Goal: Task Accomplishment & Management: Use online tool/utility

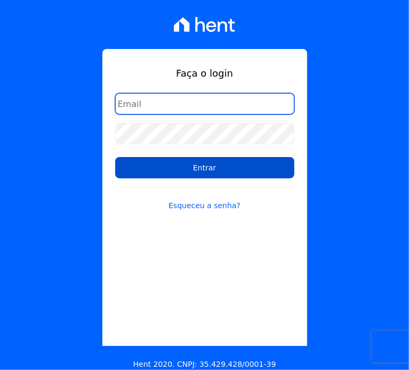
type input "documentacao@construtoraminerva.com.br"
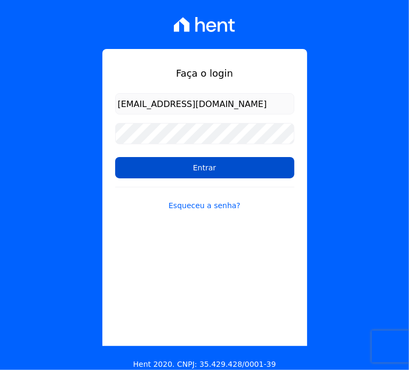
click at [212, 174] on input "Entrar" at bounding box center [204, 167] width 179 height 21
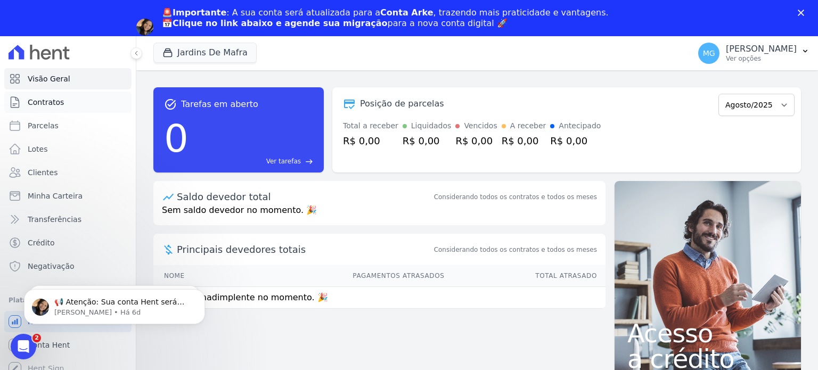
click at [44, 110] on link "Contratos" at bounding box center [67, 102] width 127 height 21
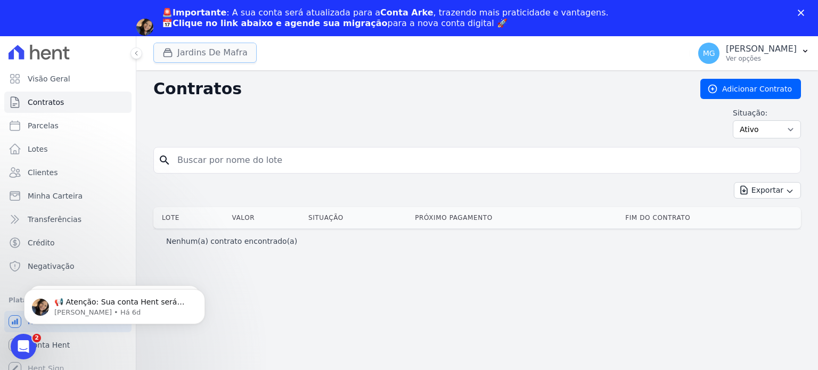
click at [175, 50] on div "button" at bounding box center [169, 52] width 15 height 11
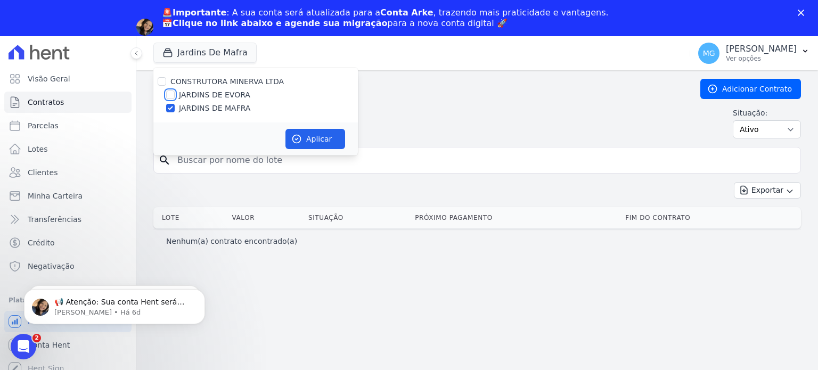
click at [171, 93] on input "JARDINS DE EVORA" at bounding box center [170, 95] width 9 height 9
checkbox input "true"
click at [306, 137] on button "Aplicar" at bounding box center [316, 139] width 60 height 20
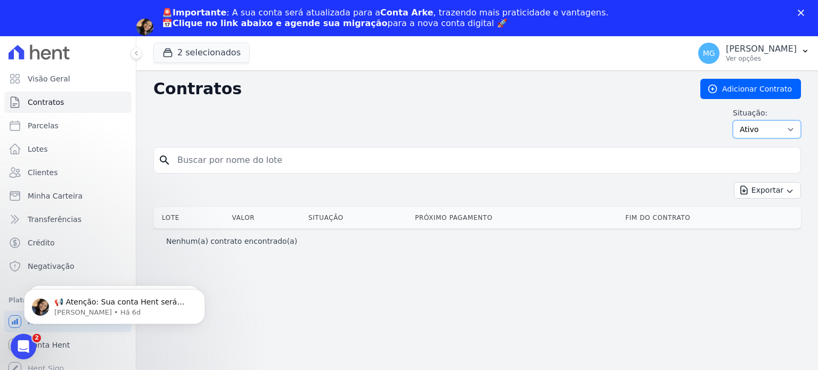
click at [408, 133] on select "Ativo Todos Pausado Distratado Rascunho Expirado Encerrado" at bounding box center [767, 129] width 68 height 18
select select "draft"
click at [408, 120] on select "Ativo Todos Pausado Distratado Rascunho Expirado Encerrado" at bounding box center [767, 129] width 68 height 18
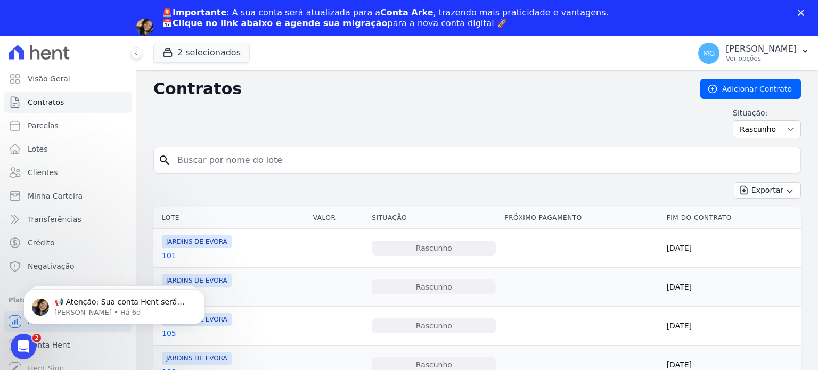
click at [243, 119] on div "Situação: Ativo Todos Pausado Distratado Rascunho Expirado Encerrado" at bounding box center [477, 123] width 648 height 31
click at [807, 52] on icon "button" at bounding box center [805, 51] width 9 height 9
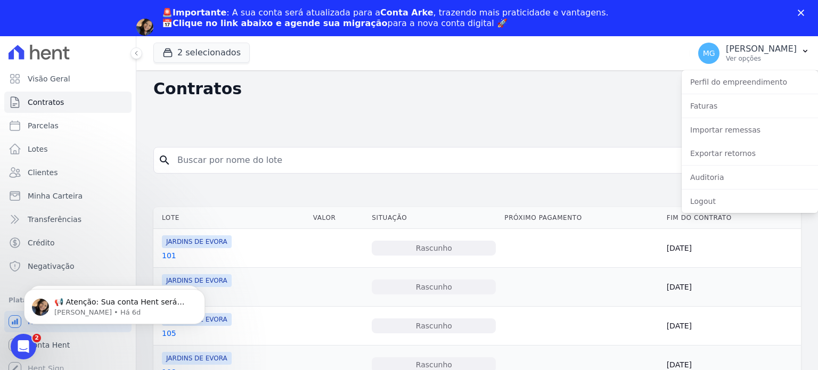
click at [531, 125] on div "Situação: Ativo Todos Pausado Distratado Rascunho Expirado Encerrado" at bounding box center [477, 123] width 648 height 31
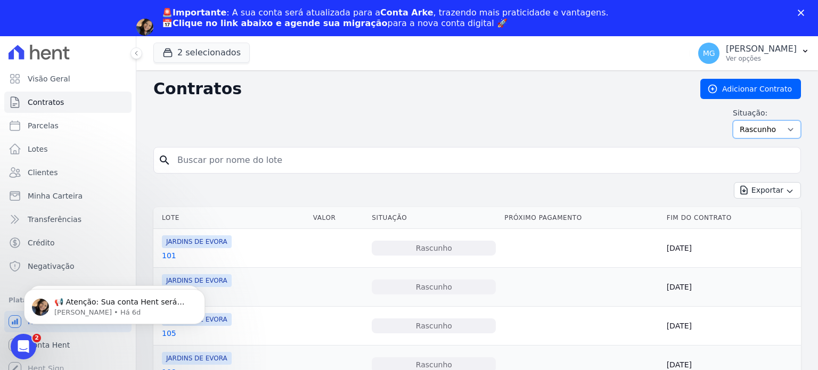
click at [748, 134] on select "Ativo Todos Pausado Distratado Rascunho Expirado Encerrado" at bounding box center [767, 129] width 68 height 18
click at [670, 123] on div "Situação: Ativo Todos Pausado Distratado Rascunho Expirado Encerrado" at bounding box center [477, 123] width 648 height 31
click at [329, 89] on h2 "Contratos" at bounding box center [418, 88] width 530 height 19
click at [292, 91] on h2 "Contratos" at bounding box center [418, 88] width 530 height 19
click at [44, 124] on span "Parcelas" at bounding box center [43, 125] width 31 height 11
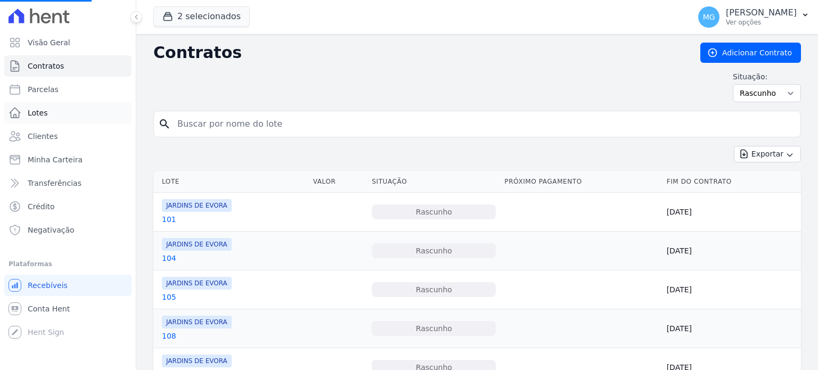
select select
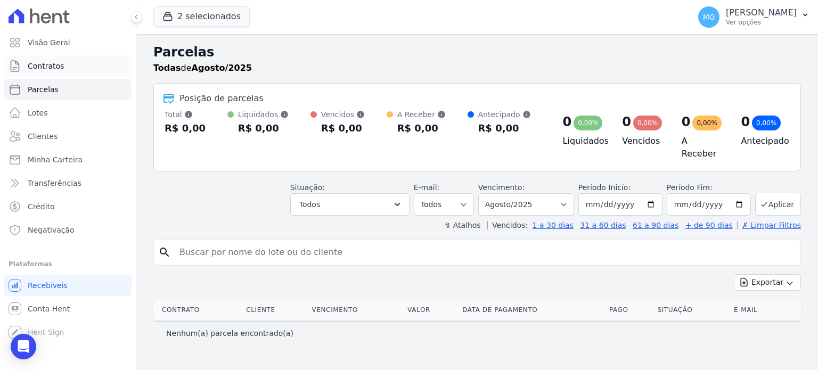
click at [50, 63] on span "Contratos" at bounding box center [46, 66] width 36 height 11
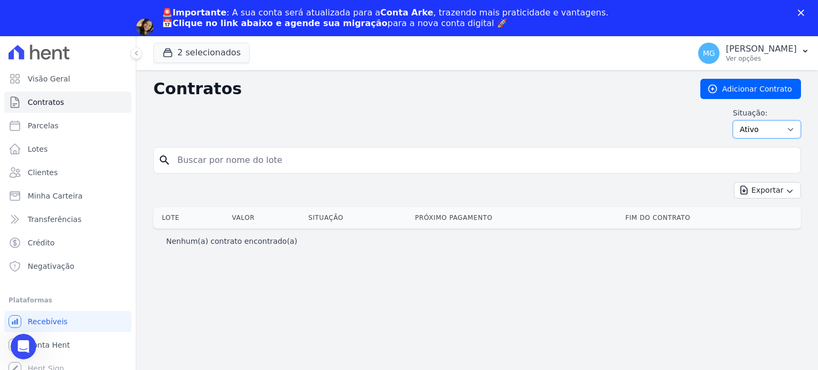
click at [785, 127] on select "Ativo Todos Pausado Distratado Rascunho Expirado Encerrado" at bounding box center [767, 129] width 68 height 18
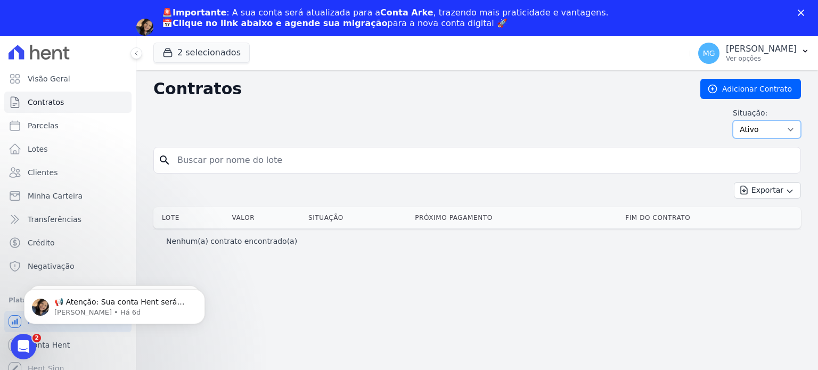
select select "draft"
click at [738, 120] on select "Ativo Todos Pausado Distratado Rascunho Expirado Encerrado" at bounding box center [767, 129] width 68 height 18
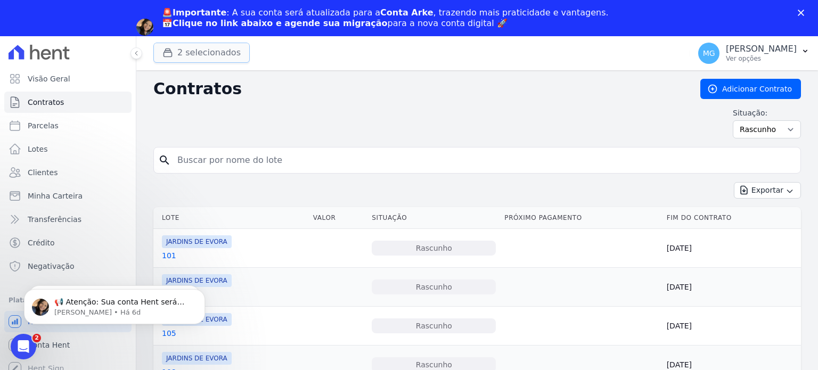
click at [193, 48] on button "2 selecionados" at bounding box center [201, 53] width 96 height 20
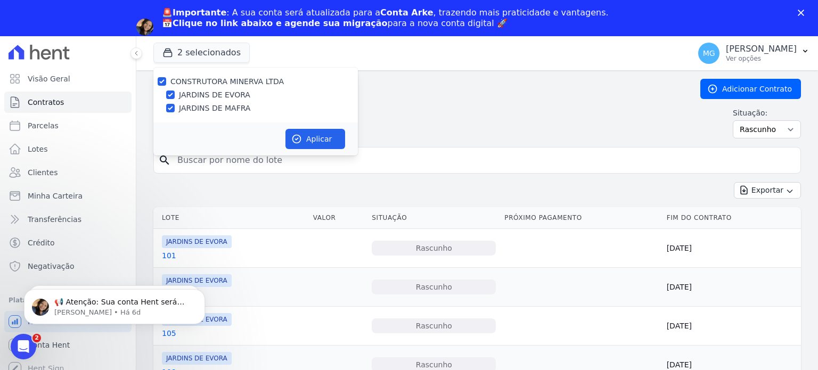
click at [423, 126] on div "Situação: Ativo Todos Pausado Distratado Rascunho Expirado Encerrado" at bounding box center [477, 123] width 648 height 31
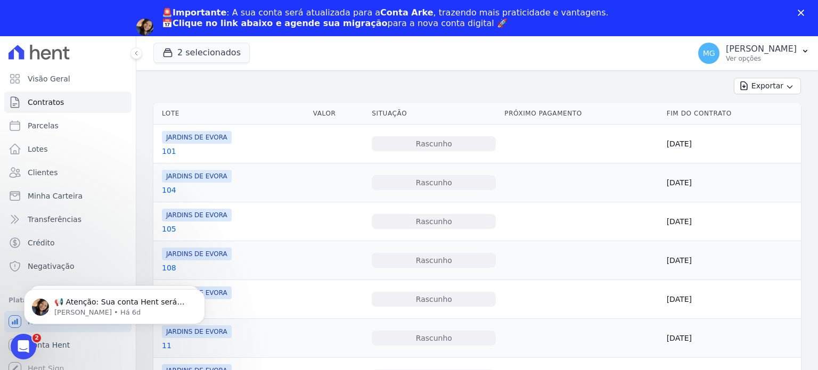
scroll to position [107, 0]
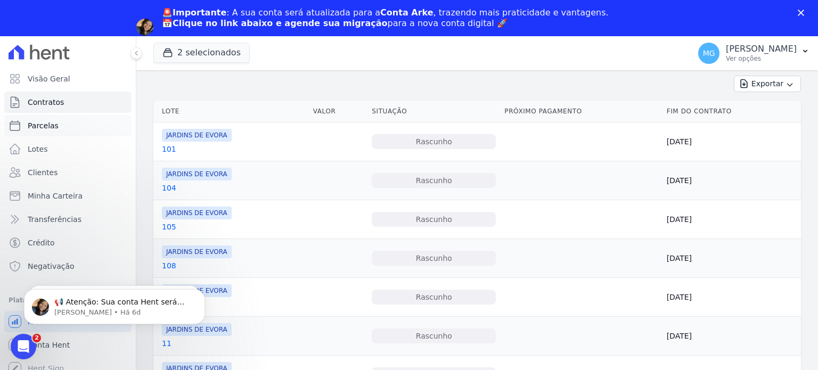
click at [55, 129] on link "Parcelas" at bounding box center [67, 125] width 127 height 21
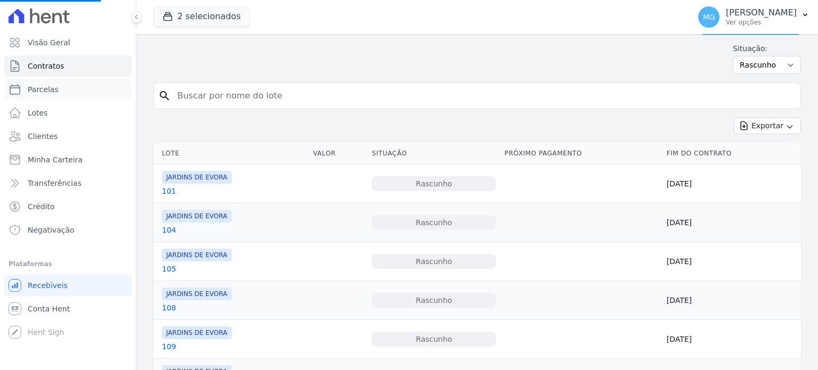
scroll to position [0, 0]
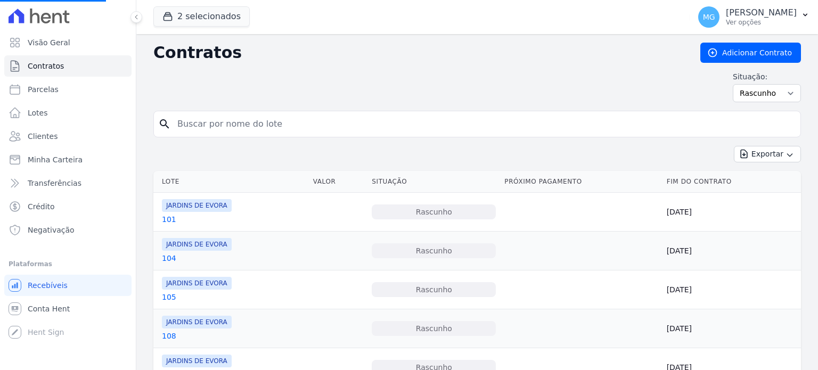
select select
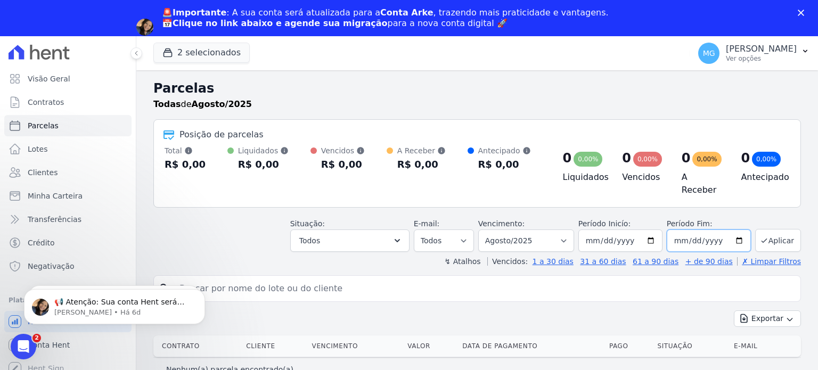
click at [729, 236] on input "2025-08-31" at bounding box center [709, 241] width 84 height 22
type input "[DATE]"
click at [725, 236] on input "[DATE]" at bounding box center [709, 241] width 84 height 22
click at [776, 237] on button "Aplicar" at bounding box center [778, 240] width 46 height 23
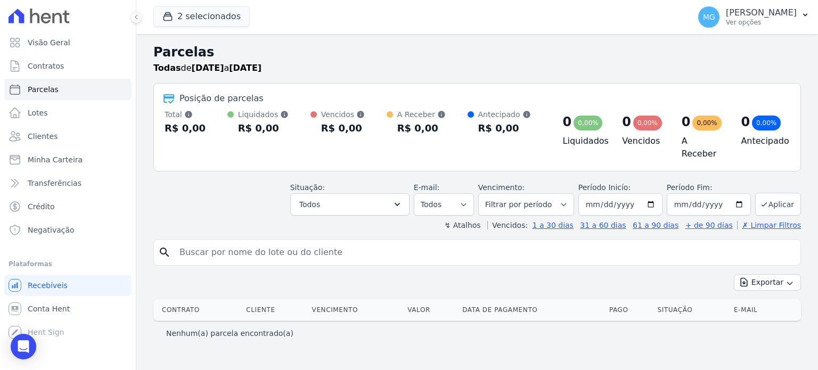
select select
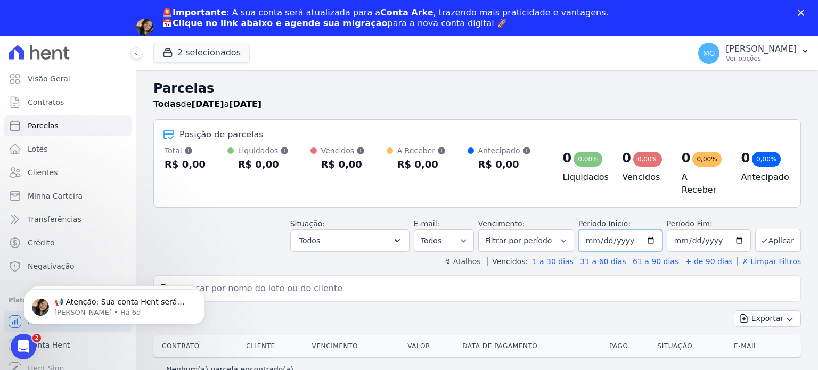
click at [603, 236] on input "2025-08-01" at bounding box center [621, 241] width 84 height 22
type input "2025-08-26"
click at [774, 229] on button "Aplicar" at bounding box center [778, 240] width 46 height 23
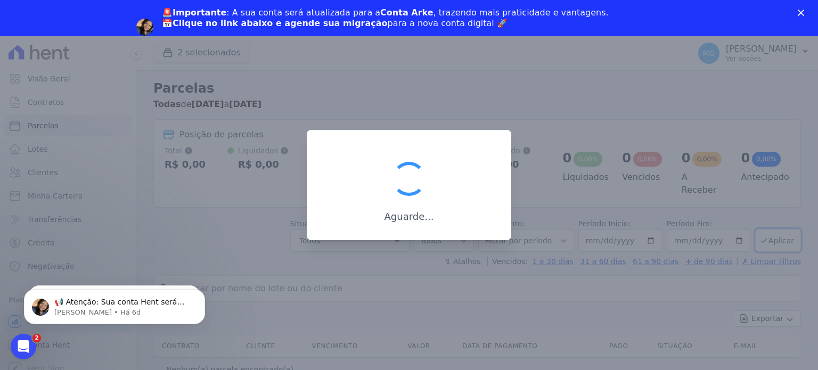
click at [428, 74] on div at bounding box center [409, 185] width 818 height 370
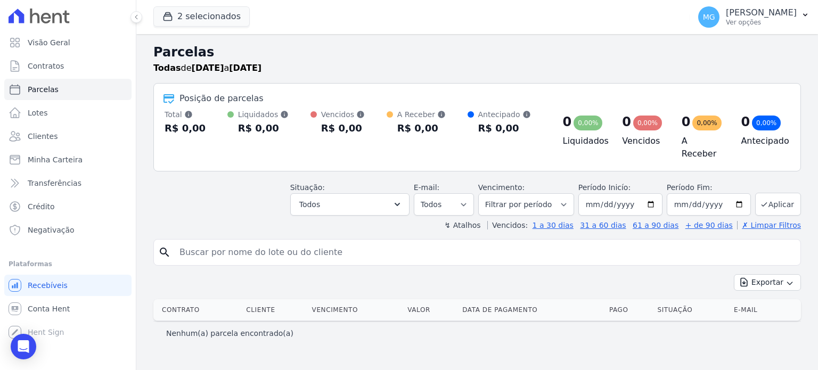
select select
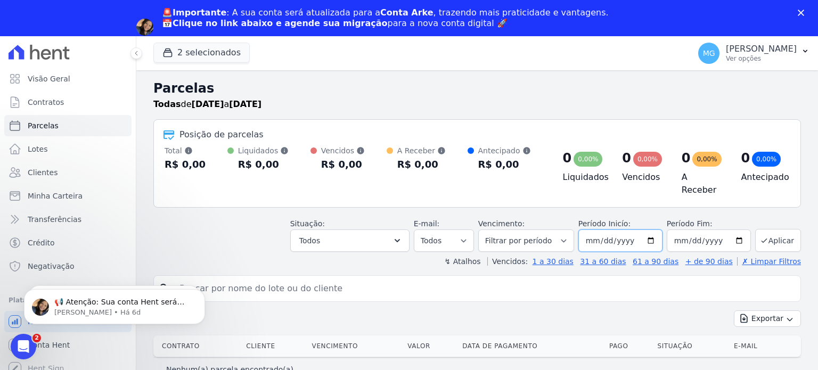
click at [603, 238] on input "[DATE]" at bounding box center [621, 241] width 84 height 22
type input "[DATE]"
click at [794, 240] on button "Aplicar" at bounding box center [778, 240] width 46 height 23
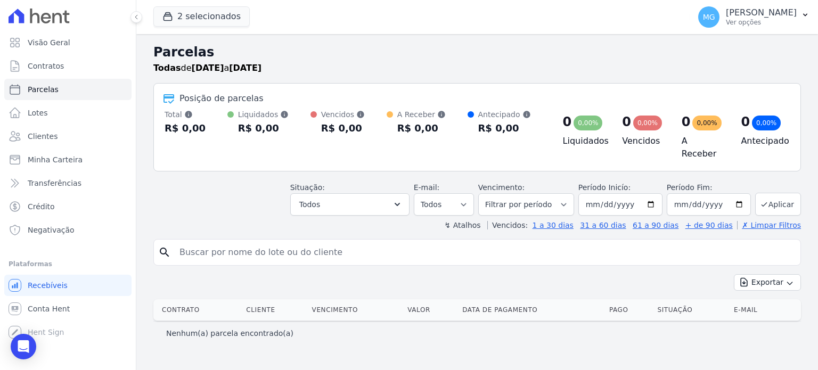
select select
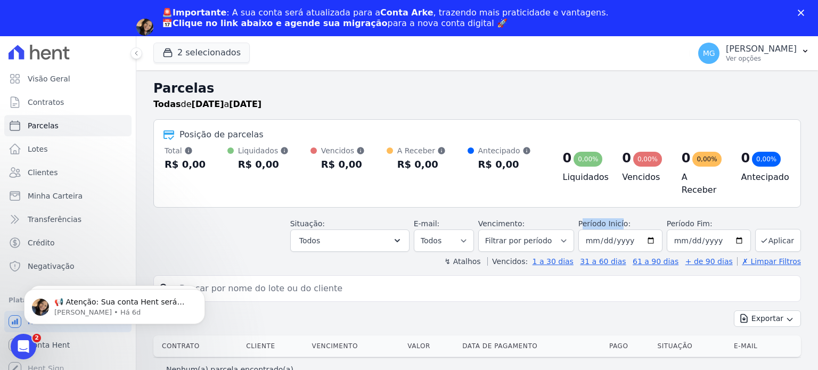
drag, startPoint x: 595, startPoint y: 219, endPoint x: 633, endPoint y: 221, distance: 38.4
click at [631, 221] on label "Período Inicío:" at bounding box center [605, 224] width 52 height 9
drag, startPoint x: 677, startPoint y: 219, endPoint x: 722, endPoint y: 223, distance: 45.0
click at [722, 223] on label "Período Fim:" at bounding box center [709, 223] width 84 height 11
click at [730, 223] on label "Período Fim:" at bounding box center [709, 223] width 84 height 11
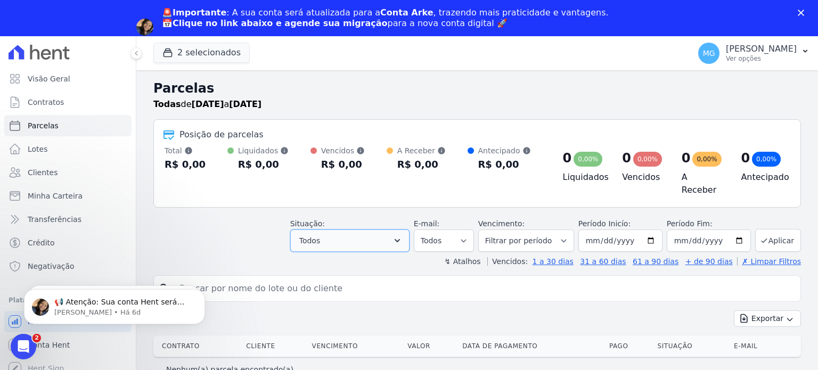
click at [320, 237] on span "Todos" at bounding box center [309, 240] width 21 height 13
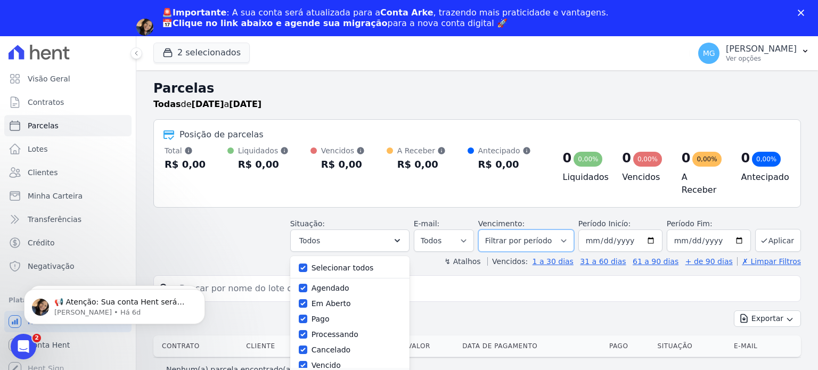
click at [548, 230] on select "Filtrar por período ──────── Todos os meses Agosto/2025" at bounding box center [526, 241] width 96 height 22
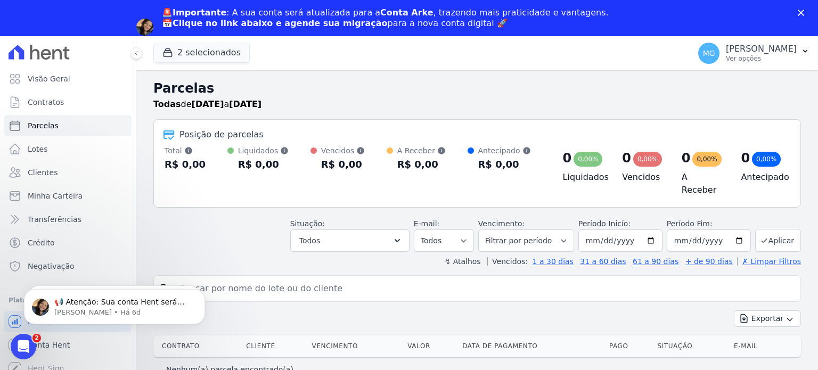
click at [497, 202] on div "Posição de parcelas Total Soma das parcelas pagas, vencidas, em aberto e agenda…" at bounding box center [477, 163] width 648 height 88
click at [784, 316] on button "Exportar" at bounding box center [767, 319] width 67 height 17
